Goal: Transaction & Acquisition: Purchase product/service

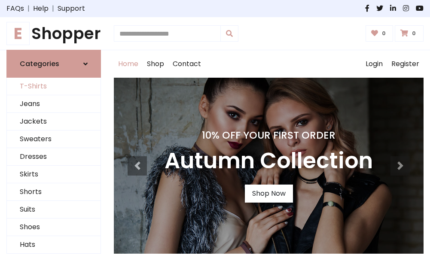
click at [54, 87] on link "T-Shirts" at bounding box center [54, 87] width 94 height 18
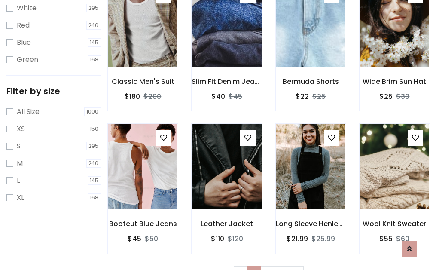
scroll to position [15, 0]
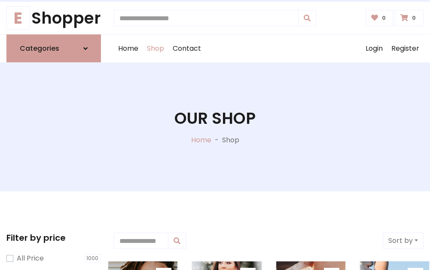
click at [215, 127] on h1 "Our Shop" at bounding box center [214, 118] width 81 height 19
click at [268, 49] on div "Home Shop Contact Log out Login Register" at bounding box center [269, 48] width 310 height 27
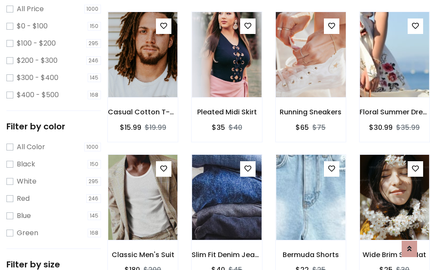
click at [311, 70] on img at bounding box center [310, 54] width 83 height 206
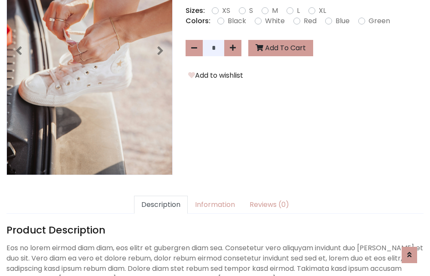
scroll to position [210, 0]
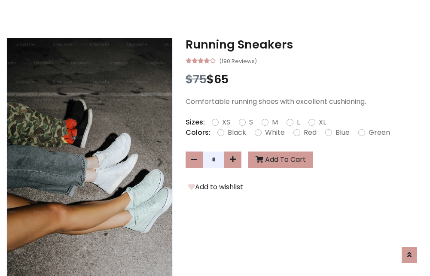
click at [305, 45] on h3 "Running Sneakers" at bounding box center [305, 45] width 238 height 14
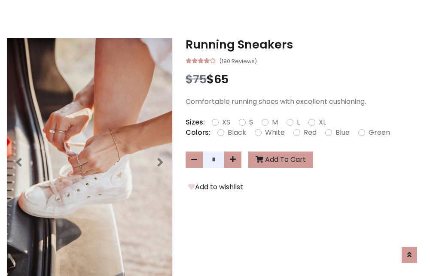
click at [305, 45] on h3 "Running Sneakers" at bounding box center [305, 45] width 238 height 14
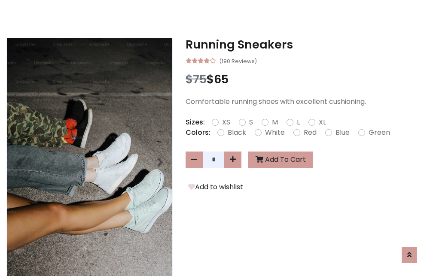
click at [305, 45] on h3 "Running Sneakers" at bounding box center [305, 45] width 238 height 14
